Goal: Task Accomplishment & Management: Complete application form

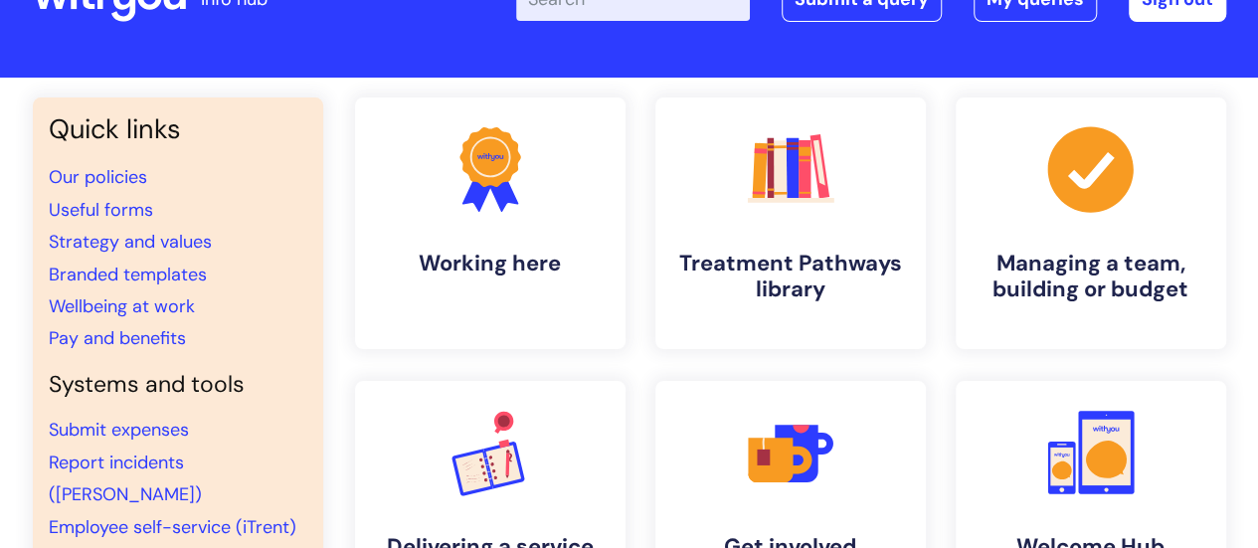
scroll to position [79, 0]
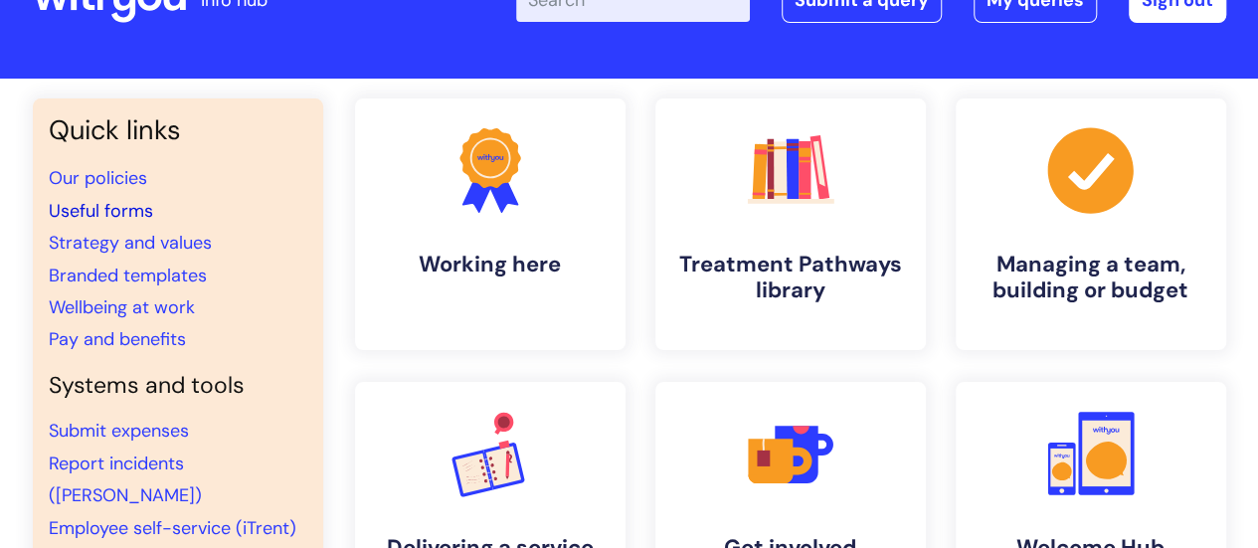
click at [118, 212] on link "Useful forms" at bounding box center [101, 211] width 104 height 24
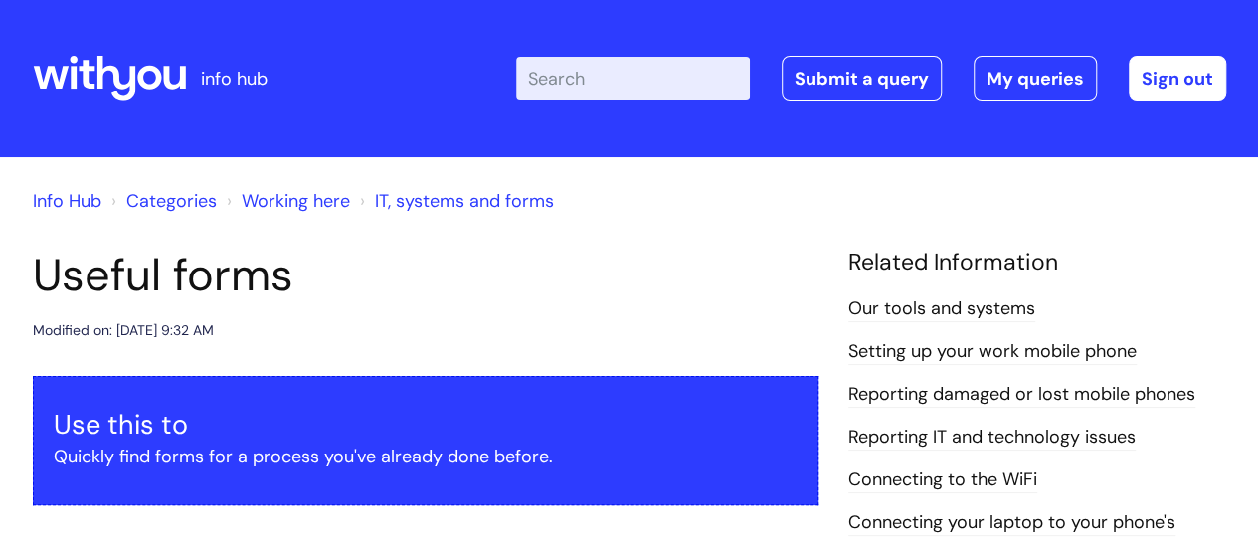
click at [670, 70] on input "Enter your search term here..." at bounding box center [633, 79] width 234 height 44
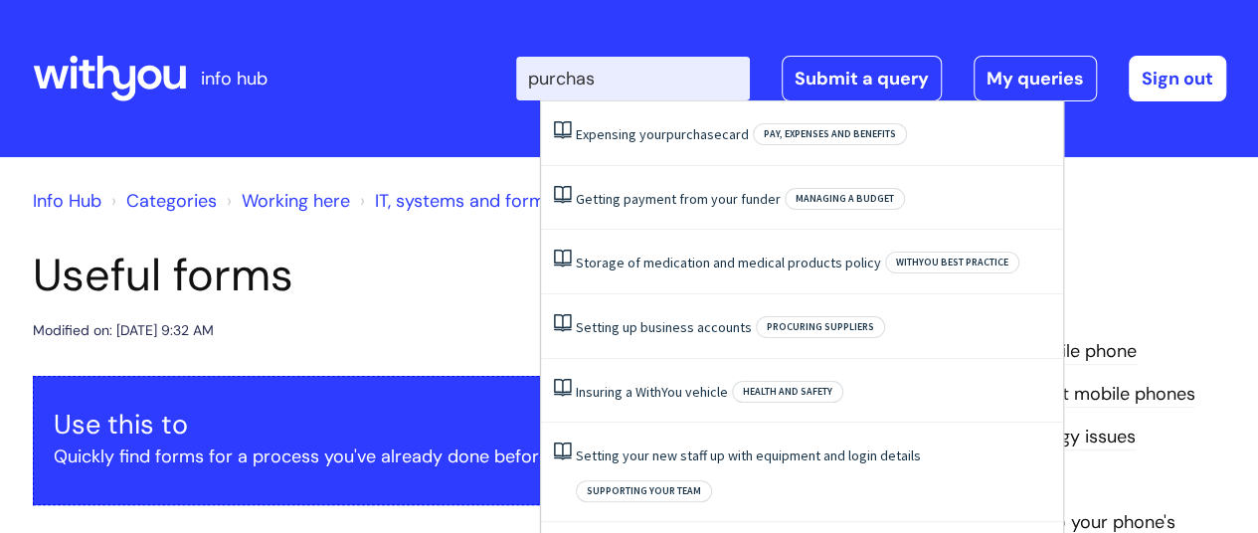
type input "purchase"
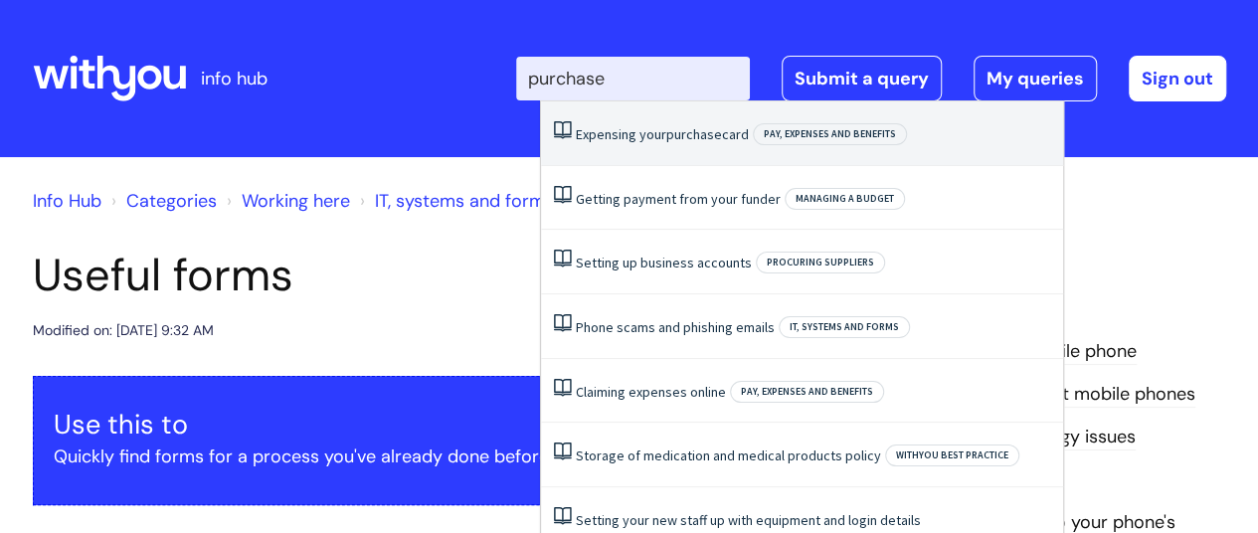
click at [723, 140] on link "Expensing your purchase card" at bounding box center [662, 134] width 173 height 18
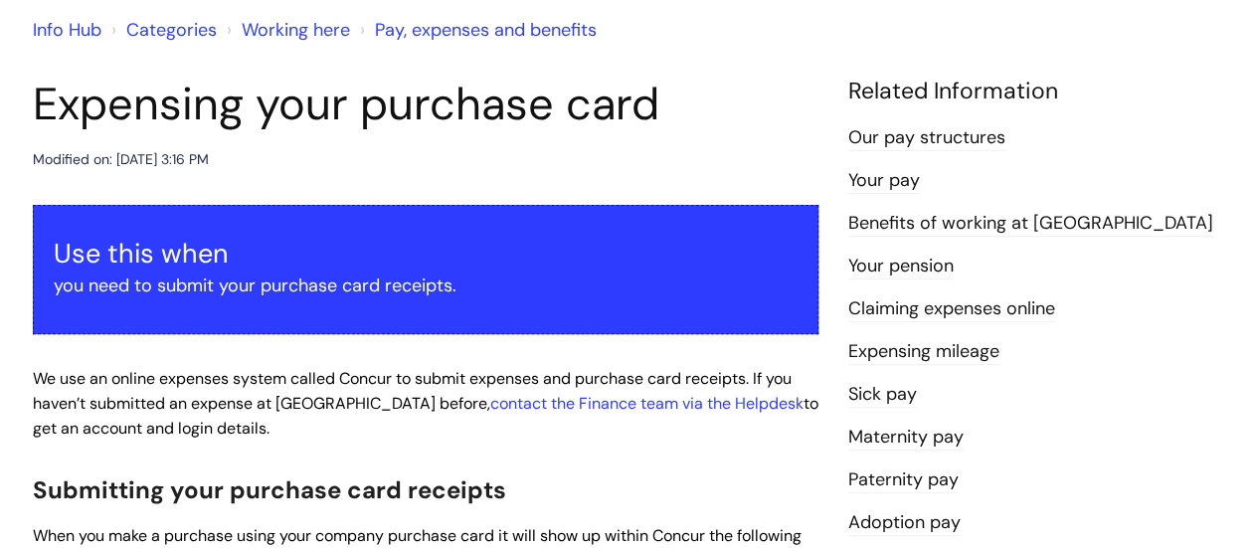
scroll to position [149, 0]
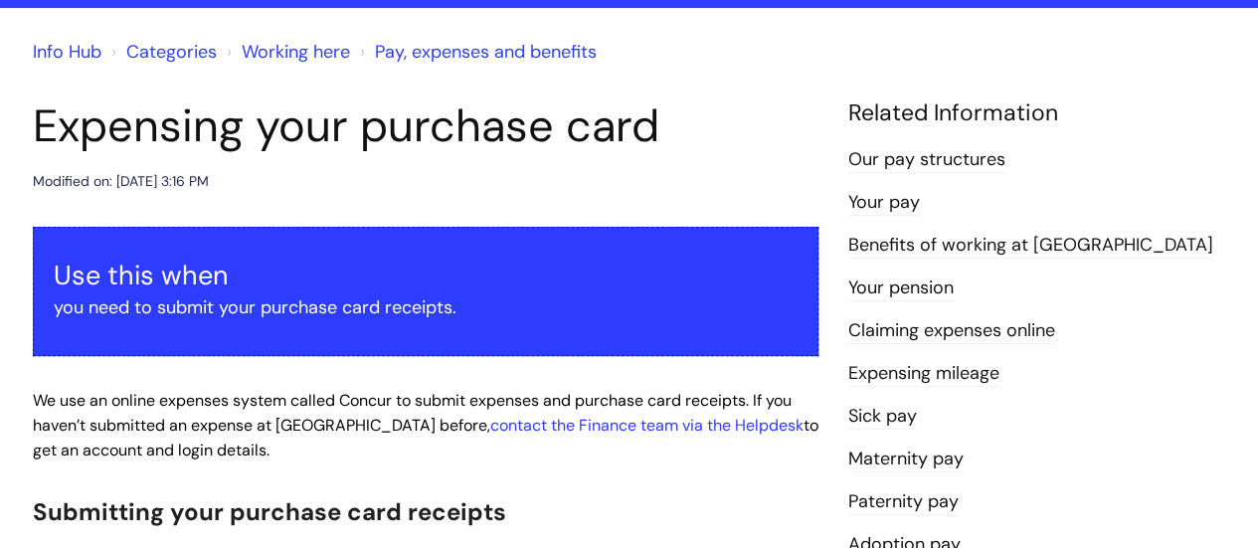
click at [402, 54] on link "Pay, expenses and benefits" at bounding box center [486, 52] width 222 height 24
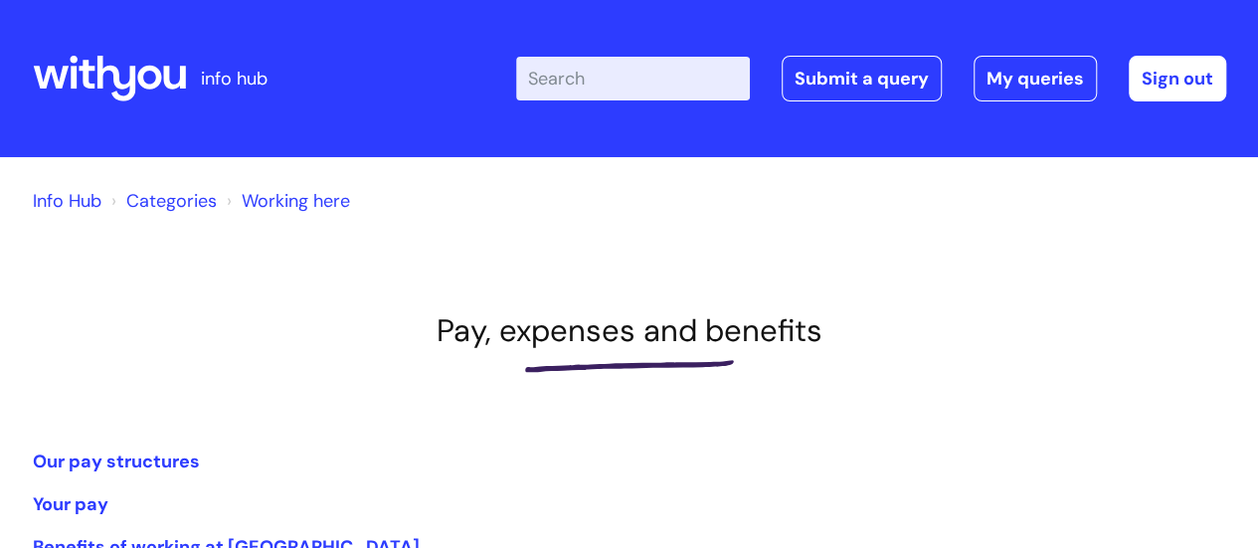
drag, startPoint x: 1264, startPoint y: 67, endPoint x: 1169, endPoint y: 29, distance: 101.7
click at [1169, 29] on html "info hub Enter your search term here... Search Submit a query My queries Welcom…" at bounding box center [629, 274] width 1258 height 548
click at [839, 66] on link "Submit a query" at bounding box center [861, 79] width 160 height 46
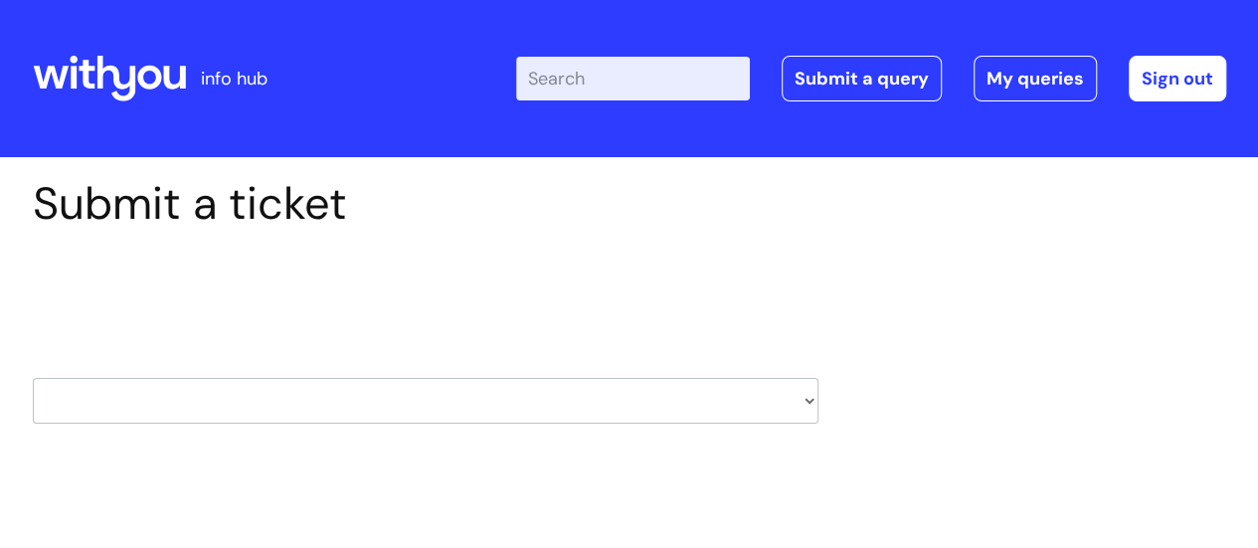
click at [809, 403] on select "HR / People IT and Support Clinical Drug Alerts Finance Accounts Data Support T…" at bounding box center [425, 401] width 785 height 46
select select "finance_accounts"
click at [33, 378] on select "HR / People IT and Support Clinical Drug Alerts Finance Accounts Data Support T…" at bounding box center [425, 401] width 785 height 46
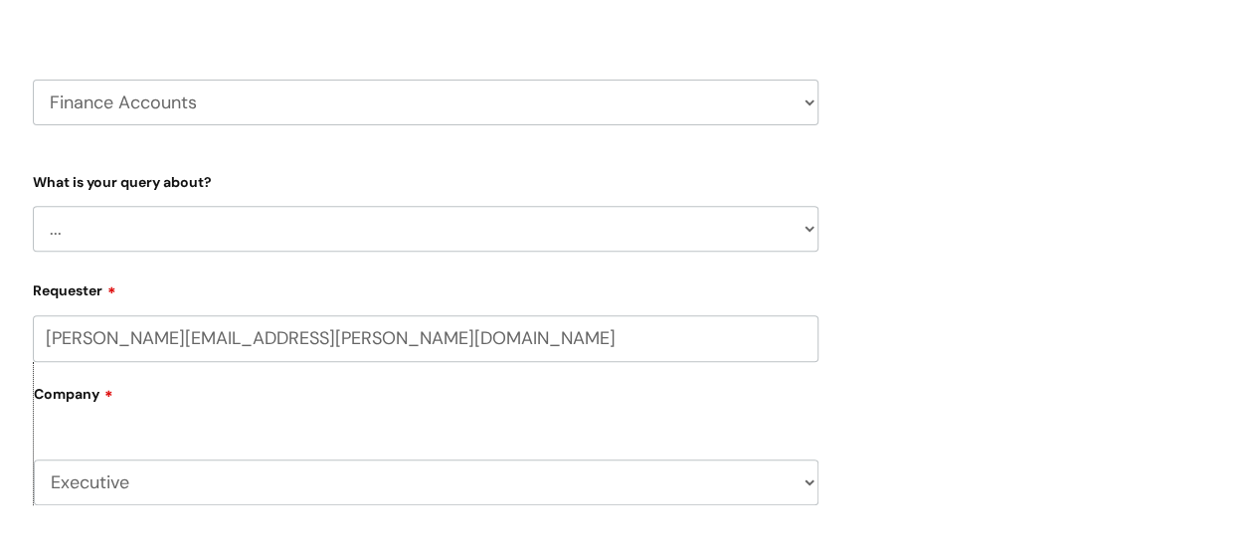
scroll to position [359, 0]
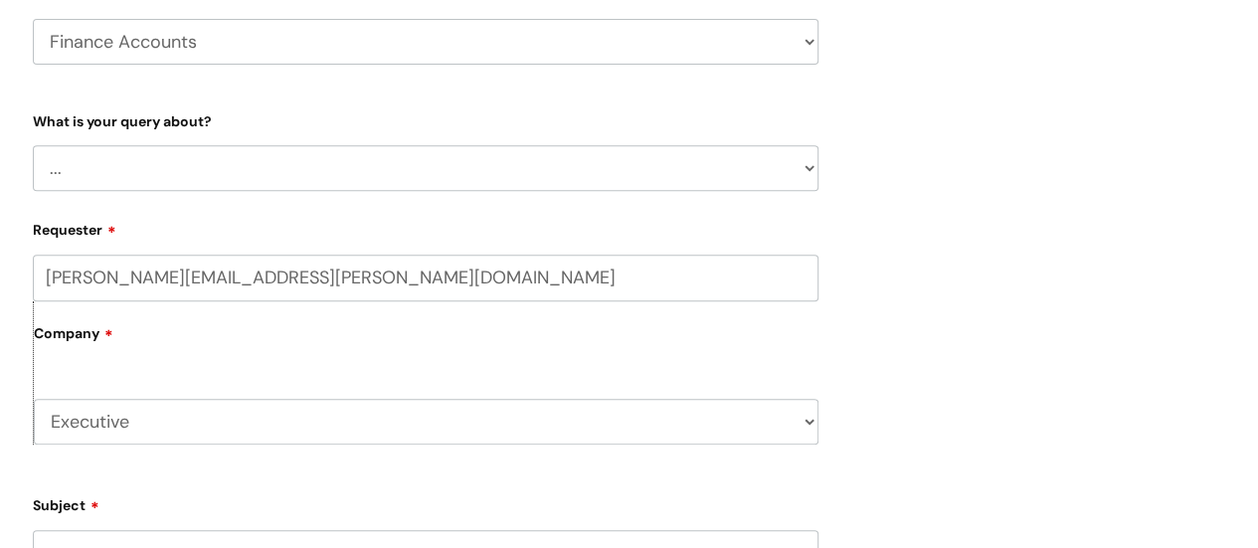
click at [803, 164] on select "... Finance Systems Finance Requests (inc. Expenses) Invoices Research" at bounding box center [425, 168] width 785 height 46
select select "Finance Requests (inc. Expenses)"
click at [33, 145] on select "... Finance Systems Finance Requests (inc. Expenses) Invoices Research" at bounding box center [425, 168] width 785 height 46
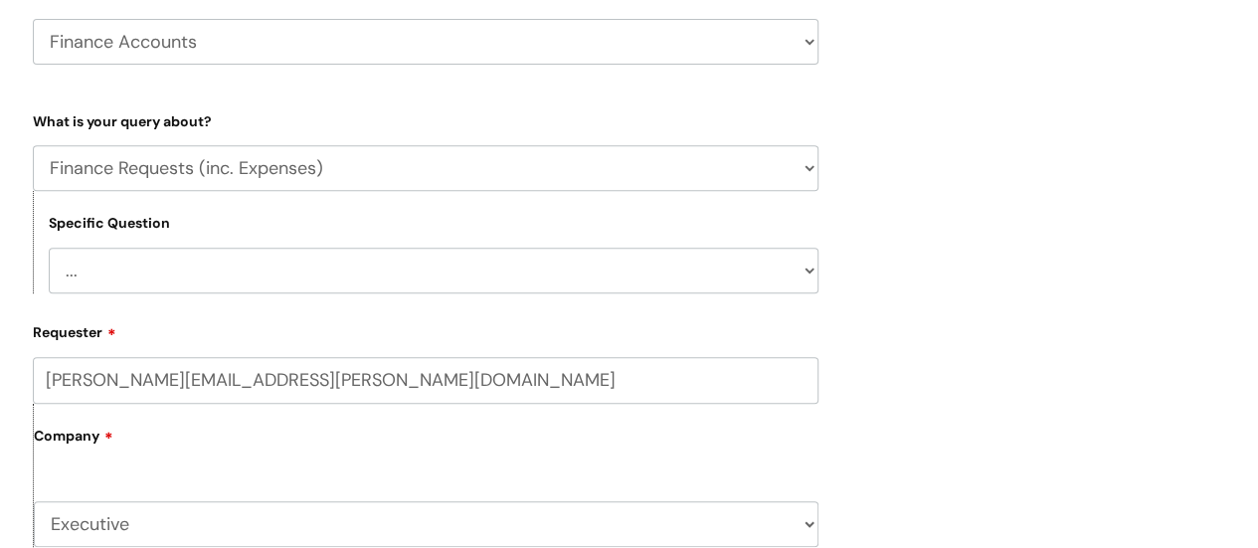
click at [803, 263] on select "... Budgets Expenses Getting Edits/Revisions New Supplier Purchase cards/ [PERS…" at bounding box center [434, 271] width 770 height 46
select select "Purchase cards/ [PERSON_NAME] Cash Cards"
click at [49, 248] on select "... Budgets Expenses Getting Edits/Revisions New Supplier Purchase cards/ [PERS…" at bounding box center [434, 271] width 770 height 46
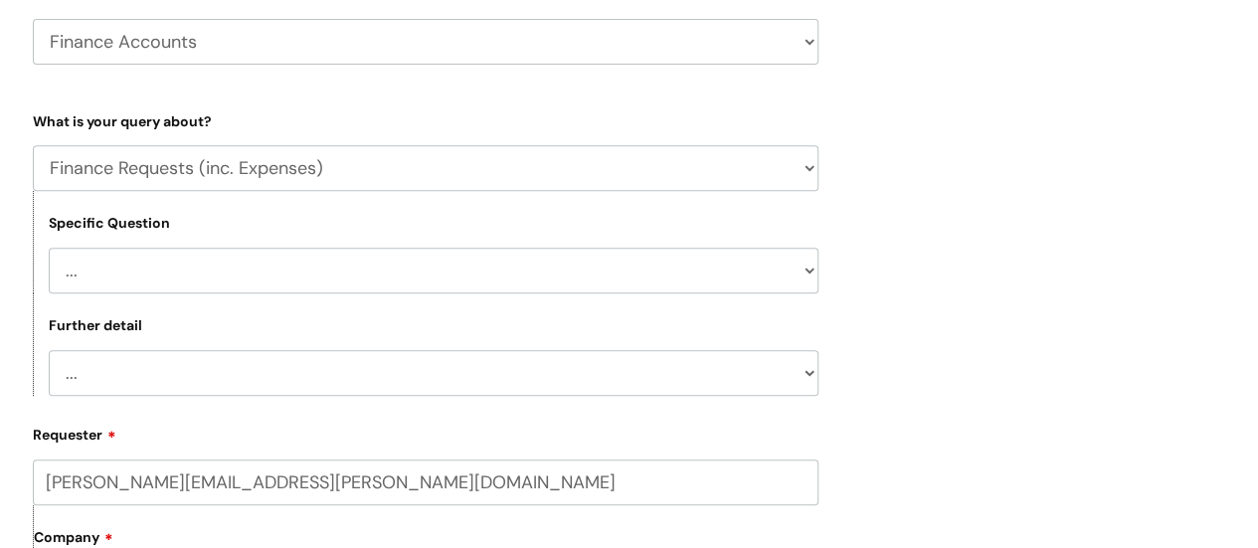
click at [802, 375] on select "... New card application Requesting a card Return submission" at bounding box center [434, 373] width 770 height 46
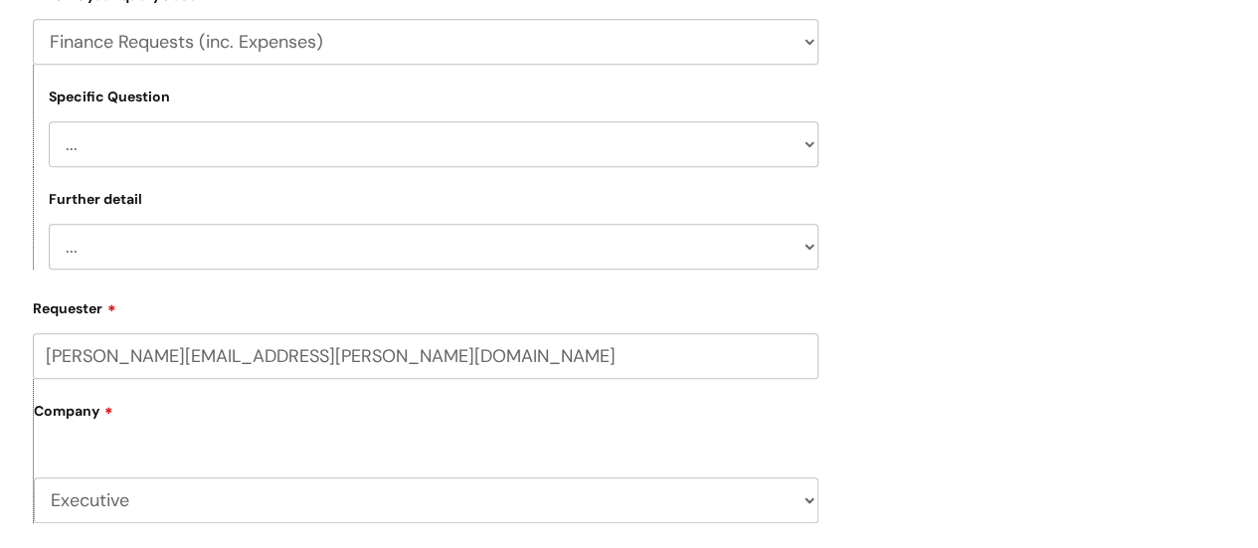
scroll to position [489, 0]
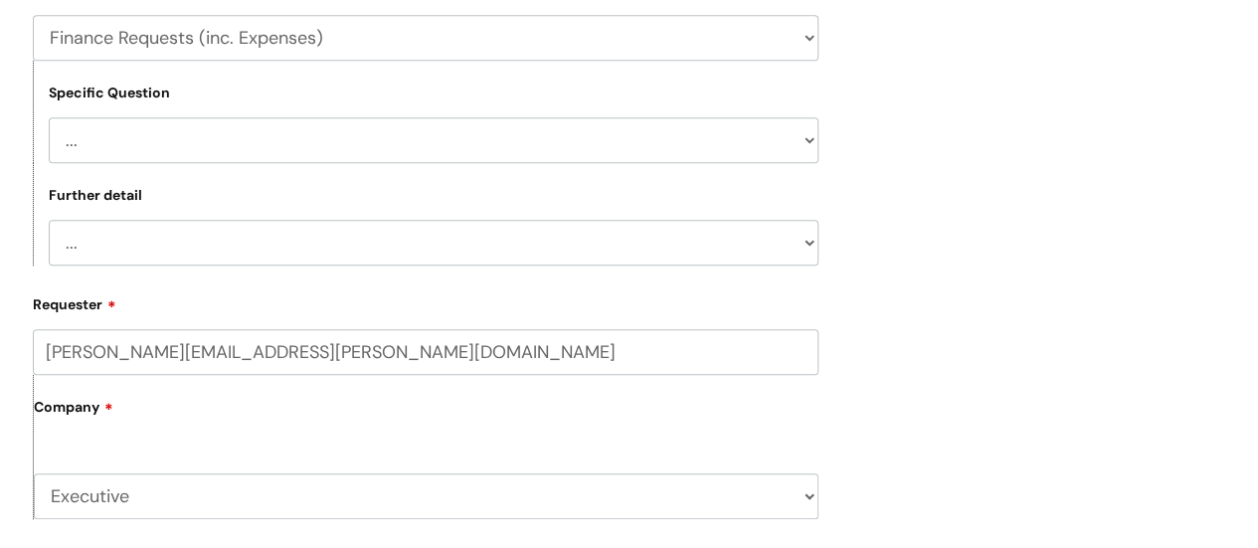
click at [810, 239] on select "... New card application Requesting a card Return submission" at bounding box center [434, 243] width 770 height 46
select select "Requesting a card"
click at [49, 220] on select "... New card application Requesting a card Return submission" at bounding box center [434, 243] width 770 height 46
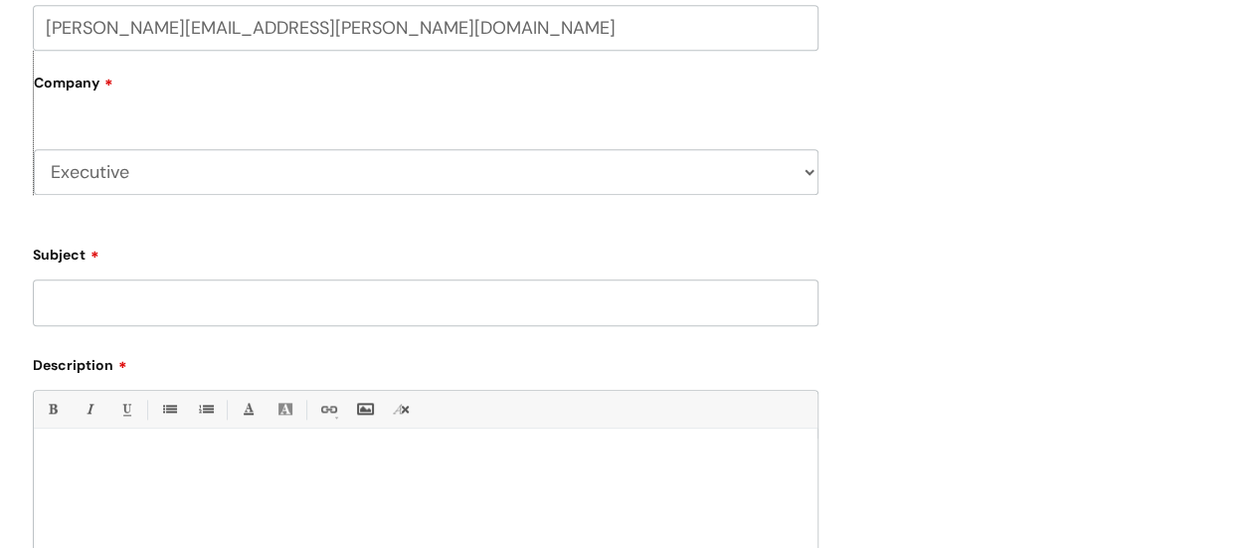
scroll to position [872, 0]
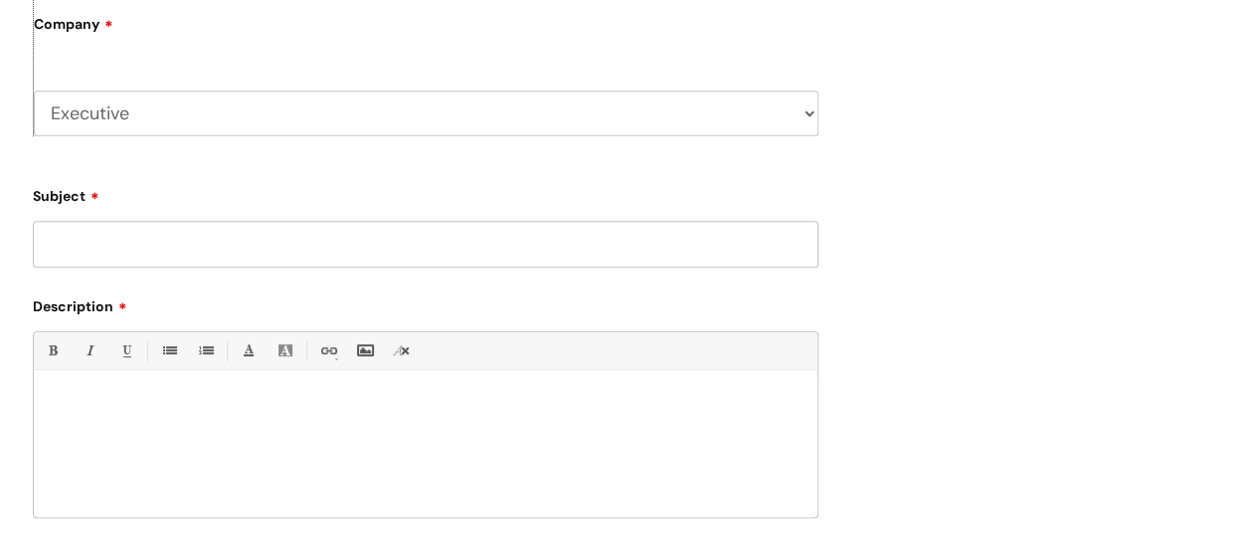
click at [597, 255] on input "Subject" at bounding box center [425, 244] width 785 height 46
type input "Requesting a purchase card for a staff member"
click at [75, 403] on p at bounding box center [426, 404] width 754 height 18
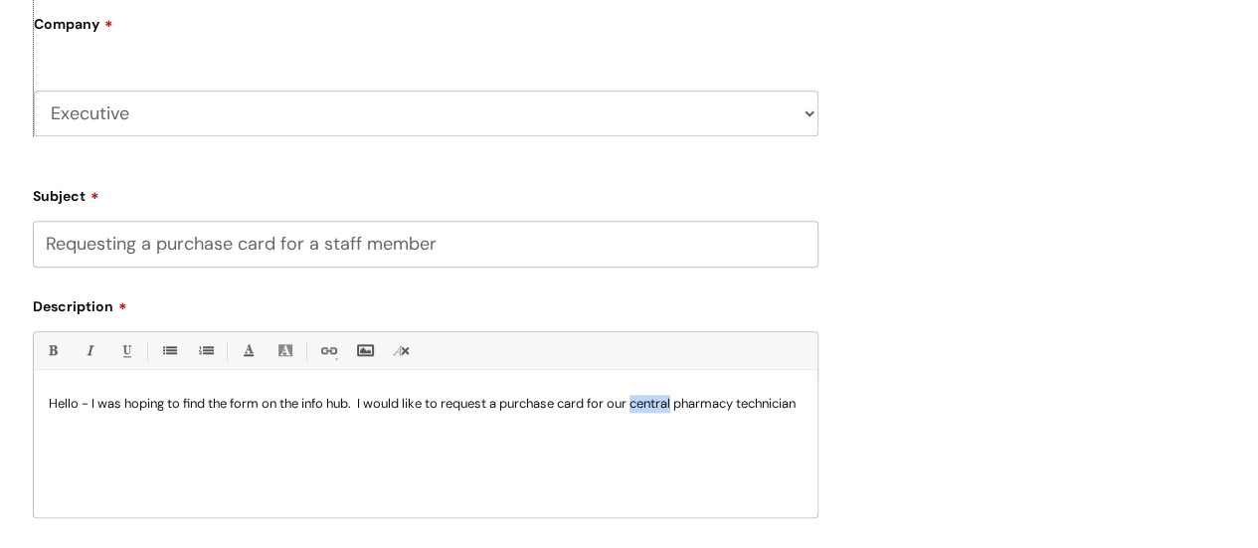
drag, startPoint x: 684, startPoint y: 401, endPoint x: 645, endPoint y: 402, distance: 38.8
click at [645, 402] on p "Hello - I was hoping to find the form on the info hub. I would like to request …" at bounding box center [426, 404] width 754 height 18
click at [620, 432] on div "Hello - I was hoping to find the form on the info hub. I would like to request …" at bounding box center [425, 448] width 783 height 137
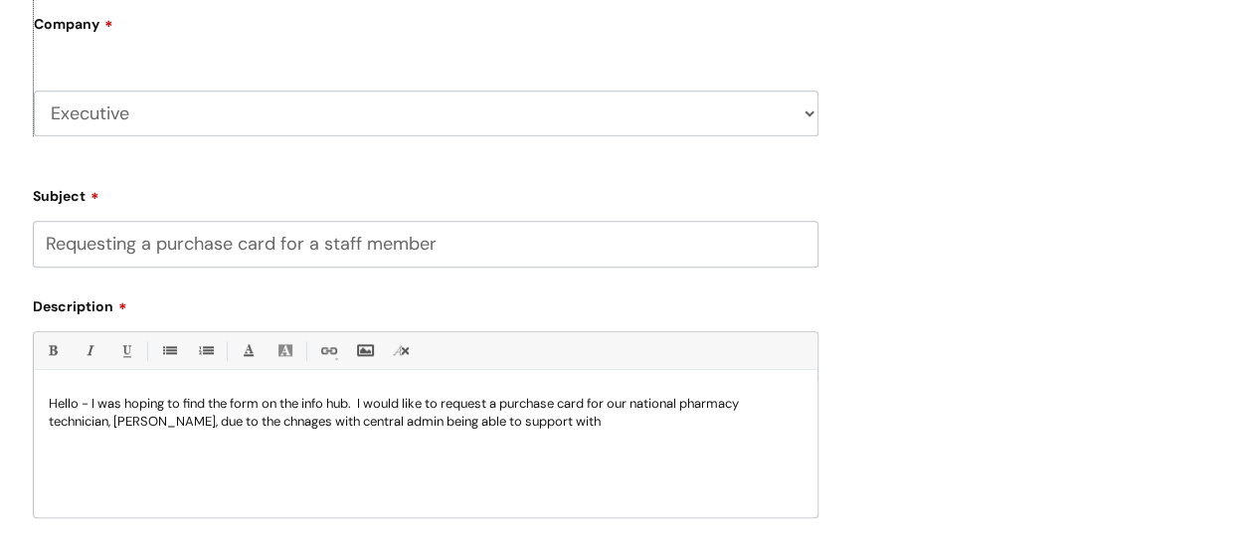
click at [284, 423] on p "Hello - I was hoping to find the form on the info hub. I would like to request …" at bounding box center [426, 413] width 754 height 36
click at [601, 419] on p "Hello - I was hoping to find the form on the info hub. I would like to request …" at bounding box center [426, 413] width 754 height 36
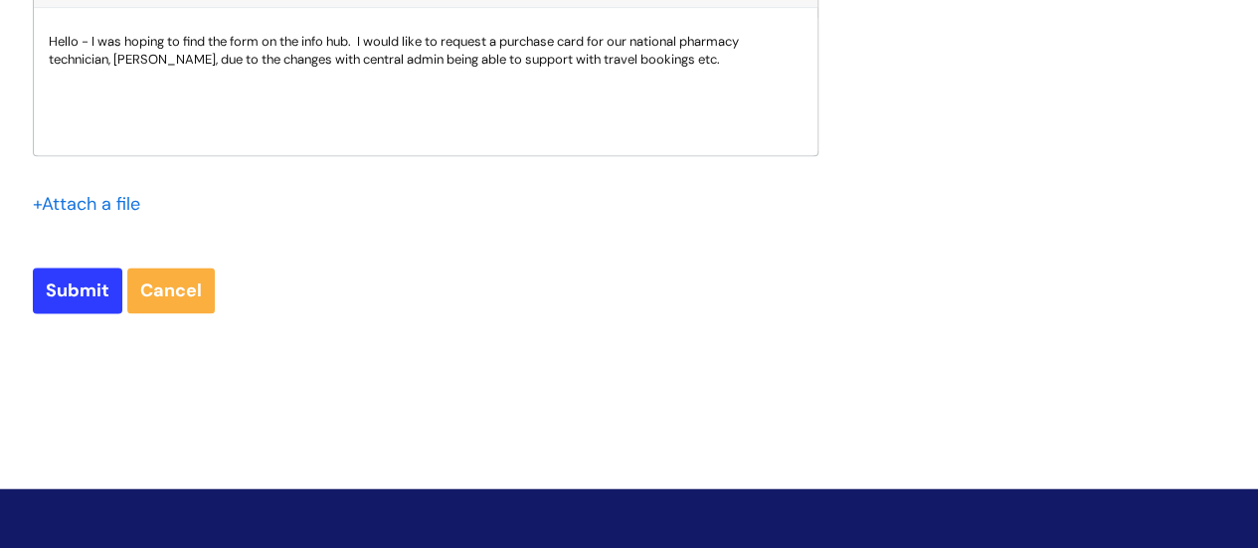
scroll to position [1175, 0]
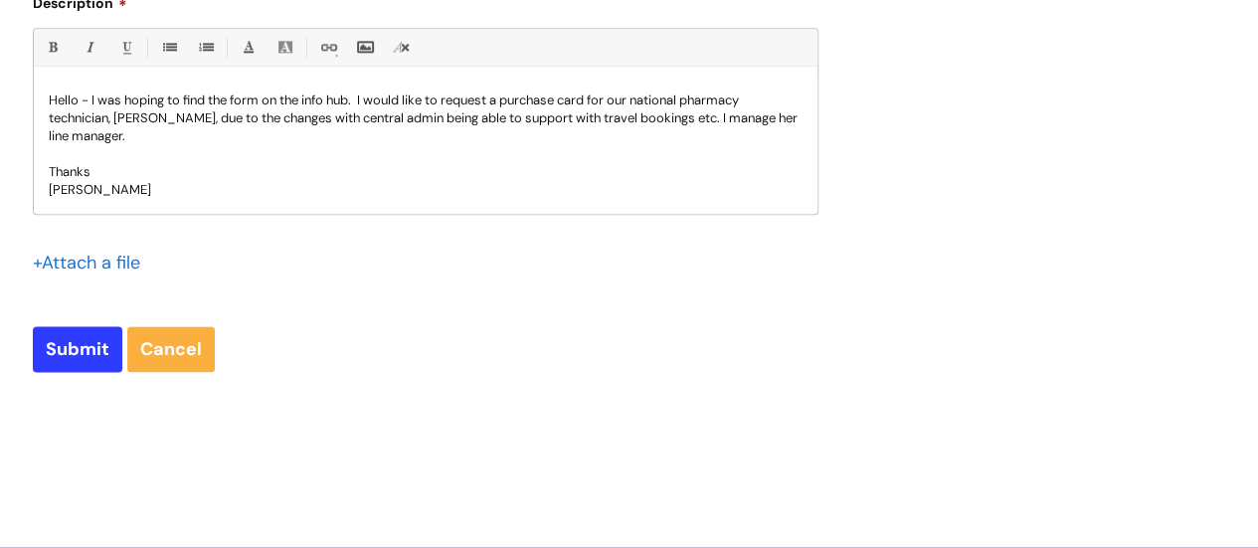
click at [495, 98] on p "Hello - I was hoping to find the form on the info hub. I would like to request …" at bounding box center [426, 118] width 754 height 54
click at [64, 361] on input "Submit" at bounding box center [77, 349] width 89 height 46
type input "Please Wait..."
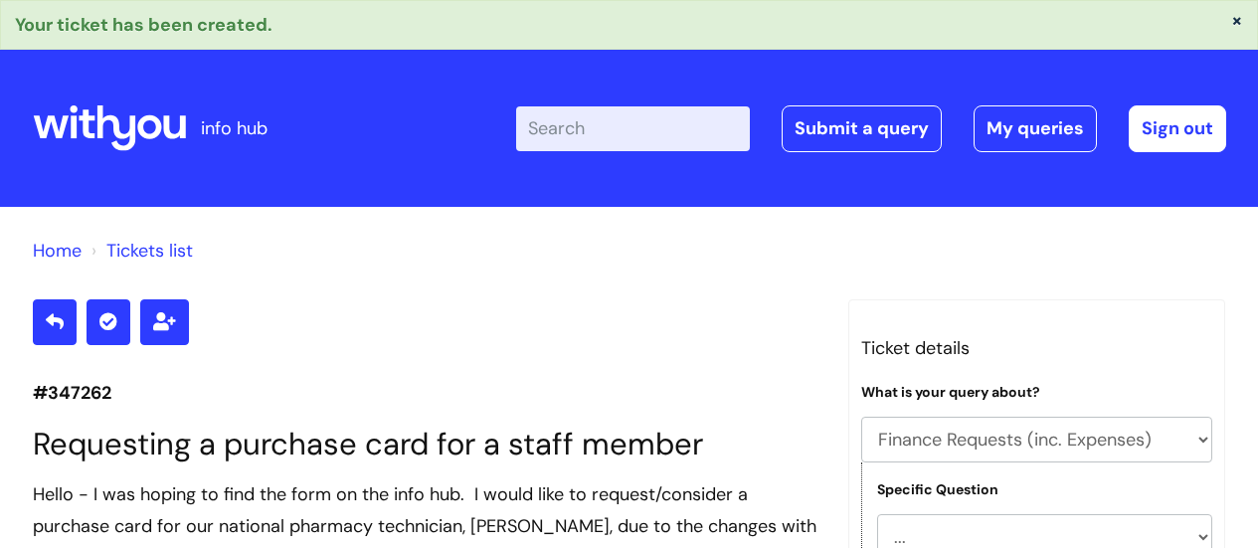
select select "Finance Requests (inc. Expenses)"
select select "Purchase cards/ [PERSON_NAME] Cash Cards"
select select "Requesting a card"
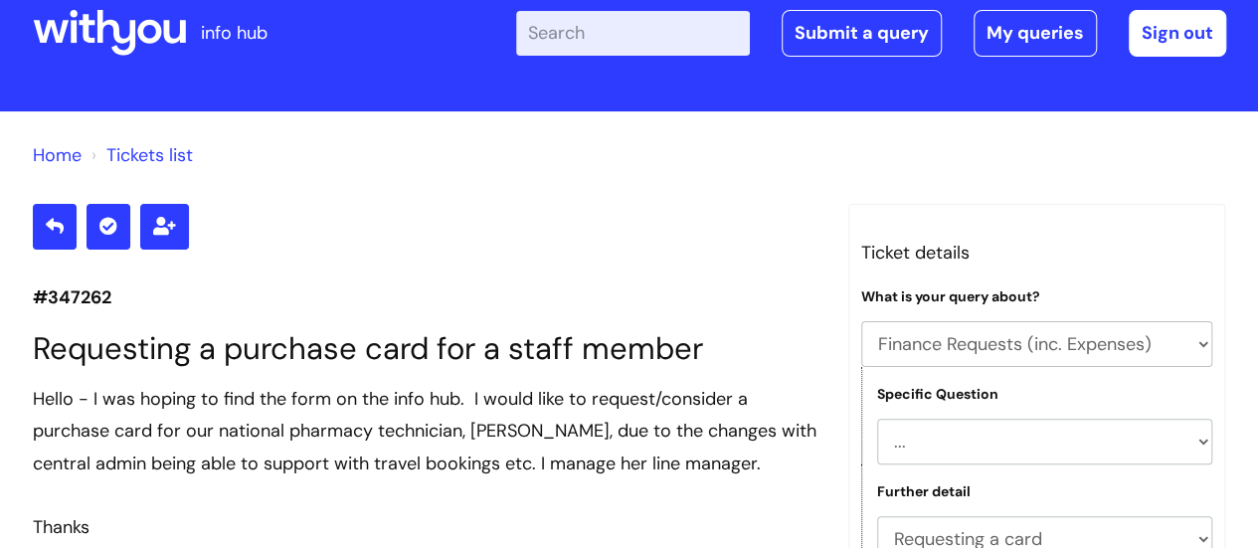
scroll to position [94, 0]
